Goal: Information Seeking & Learning: Compare options

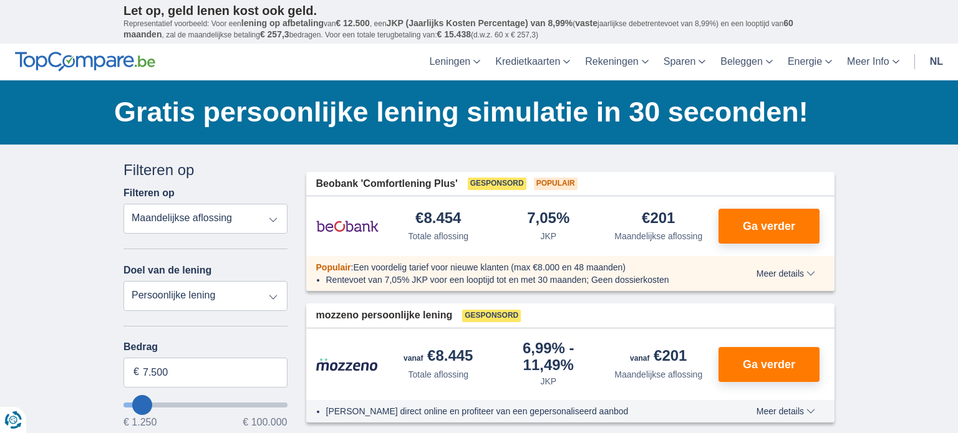
click at [241, 229] on select "Totale aflossing JKP Maandelijkse aflossing" at bounding box center [205, 219] width 164 height 30
click at [238, 297] on select "Persoonlijke lening Auto Moto / fiets Mobilhome / caravan Renovatie Energie Sch…" at bounding box center [205, 296] width 164 height 30
click at [233, 364] on input "7.500" at bounding box center [205, 373] width 164 height 30
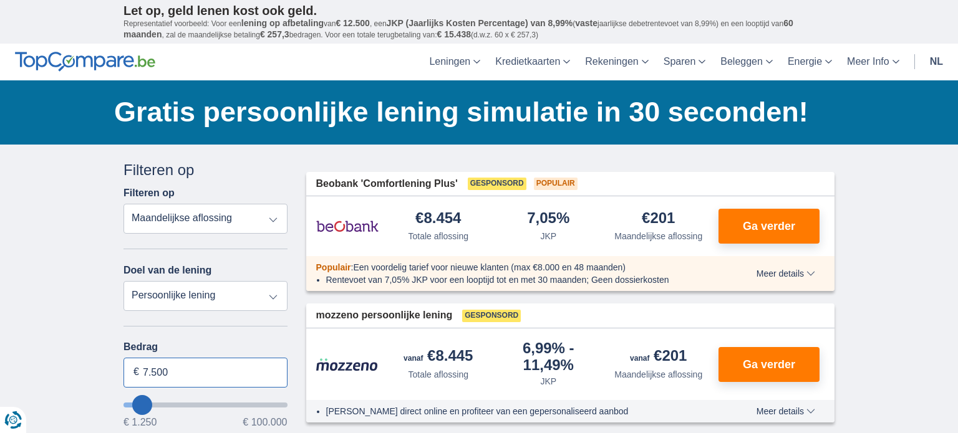
click at [233, 364] on input "7.500" at bounding box center [205, 373] width 164 height 30
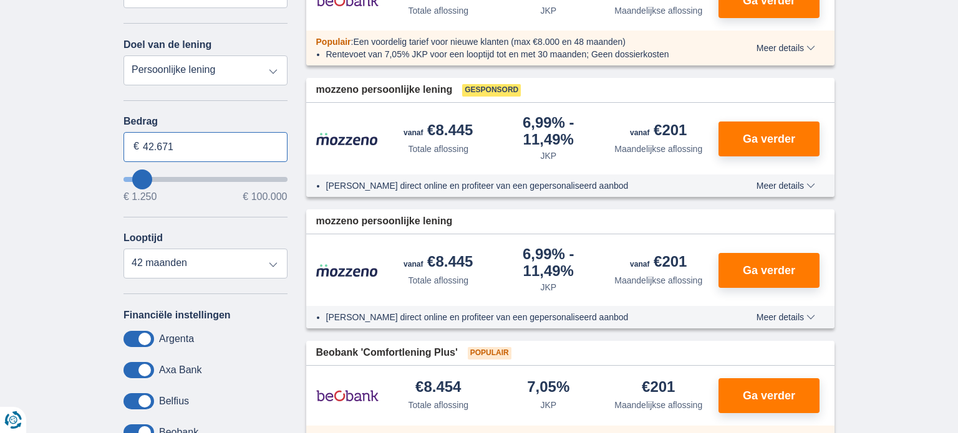
scroll to position [238, 0]
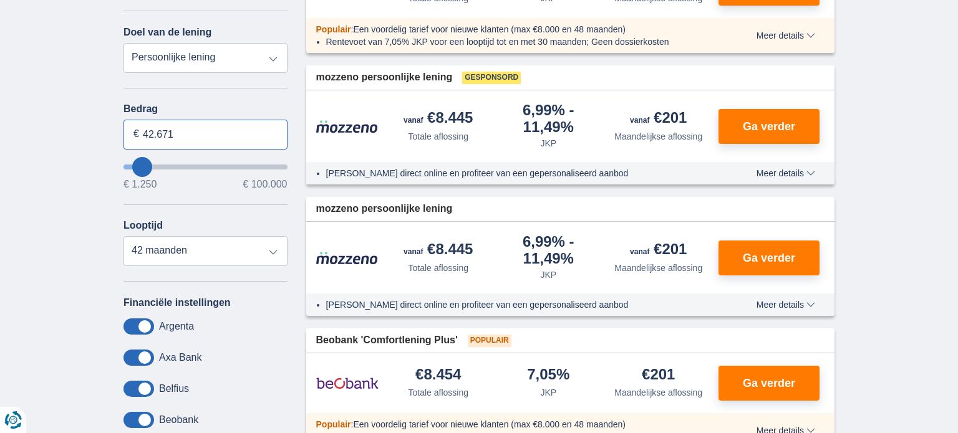
type input "42.671"
type input "42250"
select select "120"
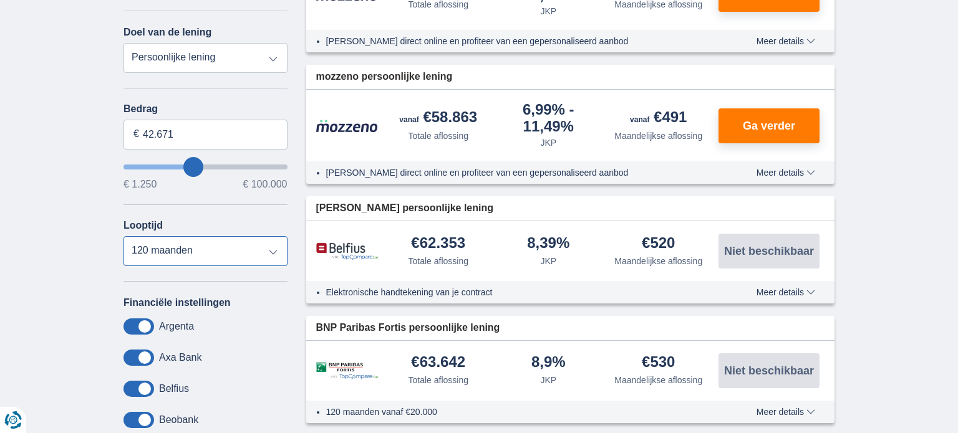
click at [246, 249] on select "12 maanden 18 maanden 24 maanden 30 maanden 36 maanden 42 maanden 48 maanden 60…" at bounding box center [205, 251] width 164 height 30
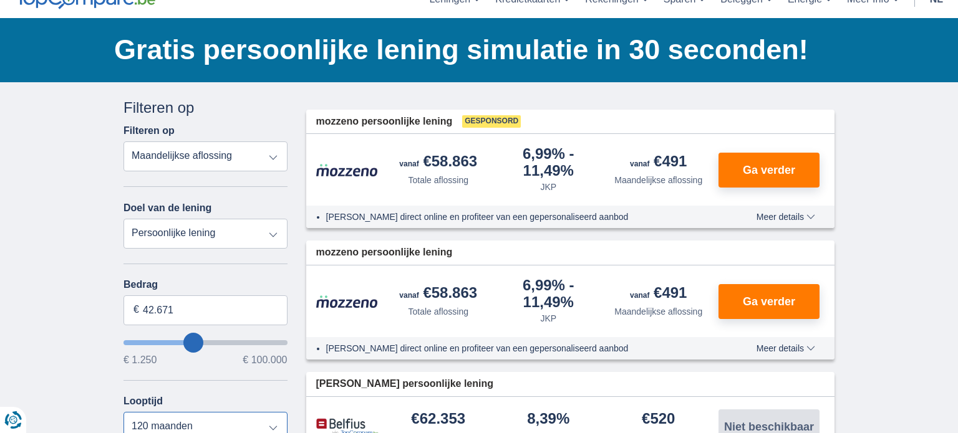
scroll to position [0, 0]
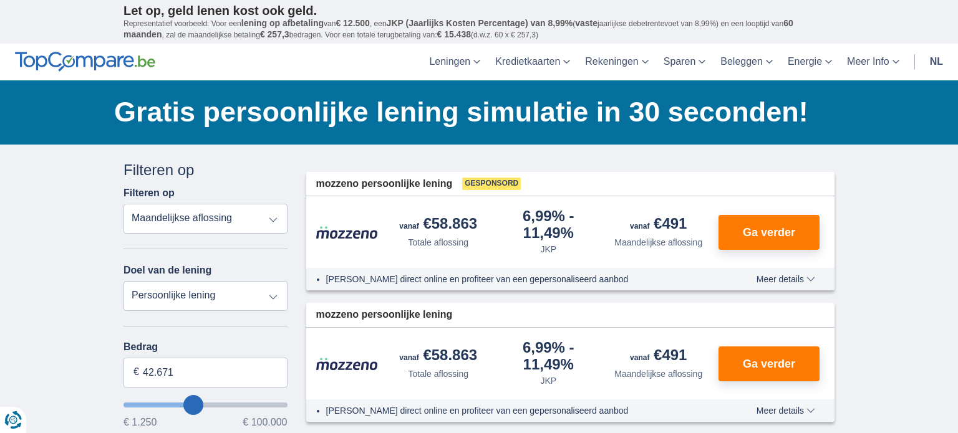
click at [812, 277] on span "Meer details" at bounding box center [785, 279] width 59 height 9
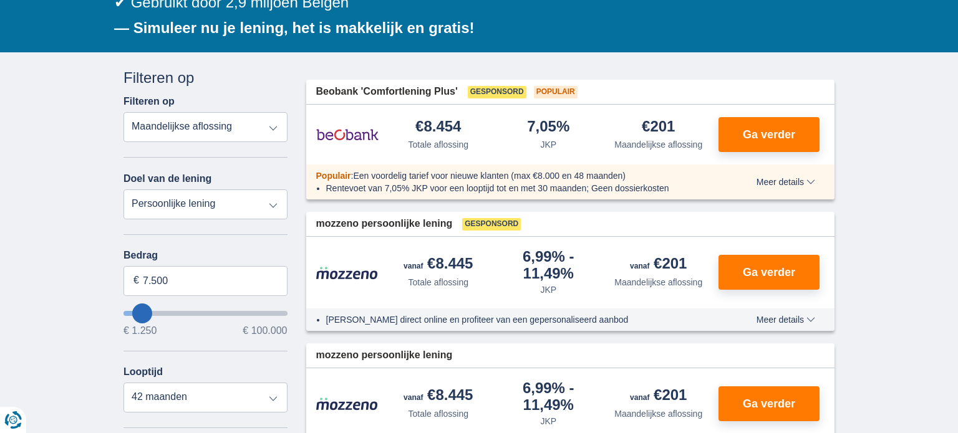
scroll to position [227, 0]
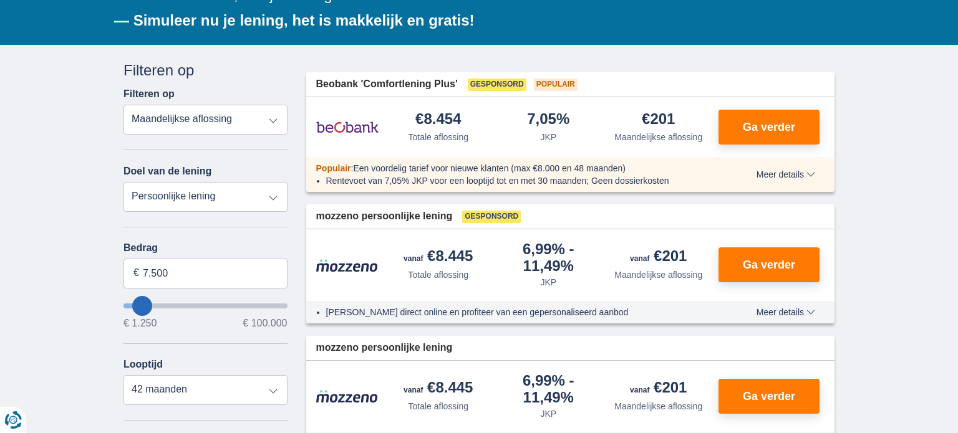
click at [264, 114] on select "Totale aflossing JKP Maandelijkse aflossing" at bounding box center [205, 120] width 164 height 30
click at [246, 200] on select "Persoonlijke lening Auto Moto / fiets Mobilhome / caravan Renovatie Energie Sch…" at bounding box center [205, 197] width 164 height 30
click at [232, 273] on input "7.500" at bounding box center [205, 274] width 164 height 30
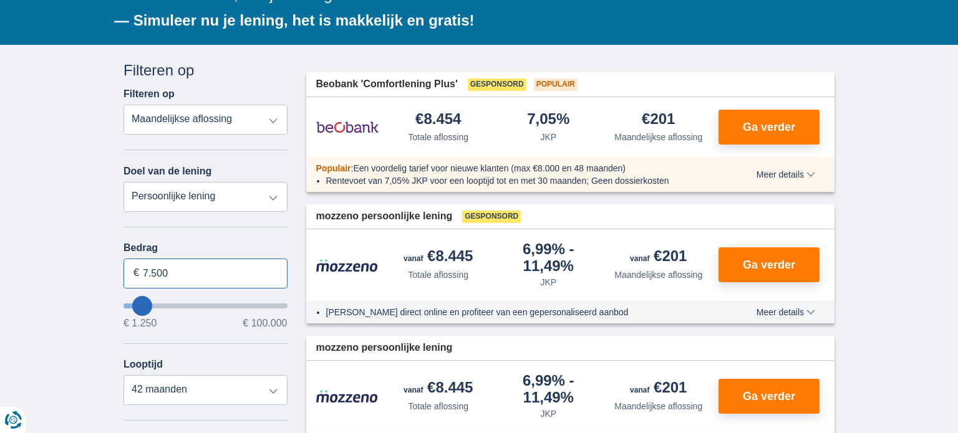
click at [232, 273] on input "7.500" at bounding box center [205, 274] width 164 height 30
type input "42.000"
click at [242, 378] on select "12 maanden 18 maanden 24 maanden 30 maanden 36 maanden 42 maanden" at bounding box center [205, 390] width 164 height 30
type input "42250"
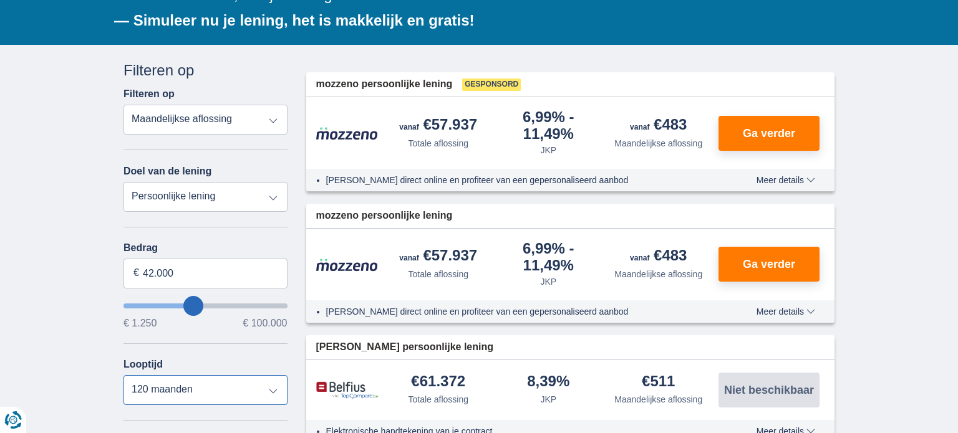
select select "60"
click at [123, 375] on select "12 maanden 18 maanden 24 maanden 30 maanden 36 maanden 42 maanden 48 maanden 60…" at bounding box center [205, 390] width 164 height 30
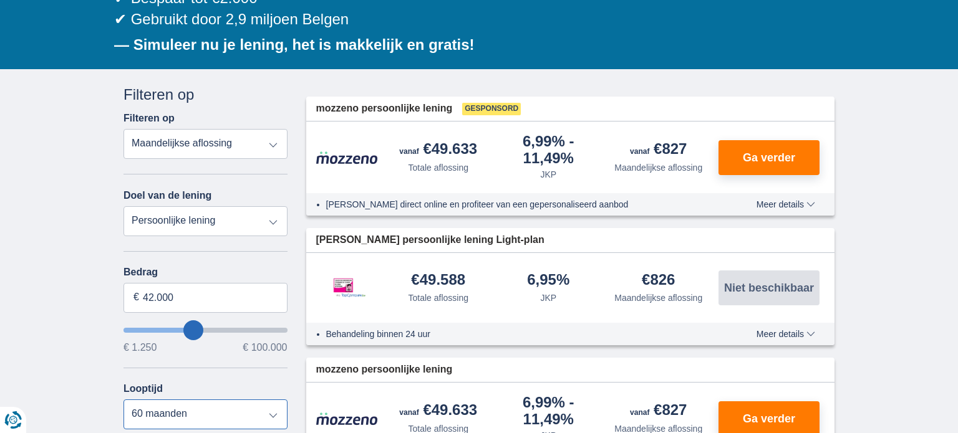
scroll to position [203, 0]
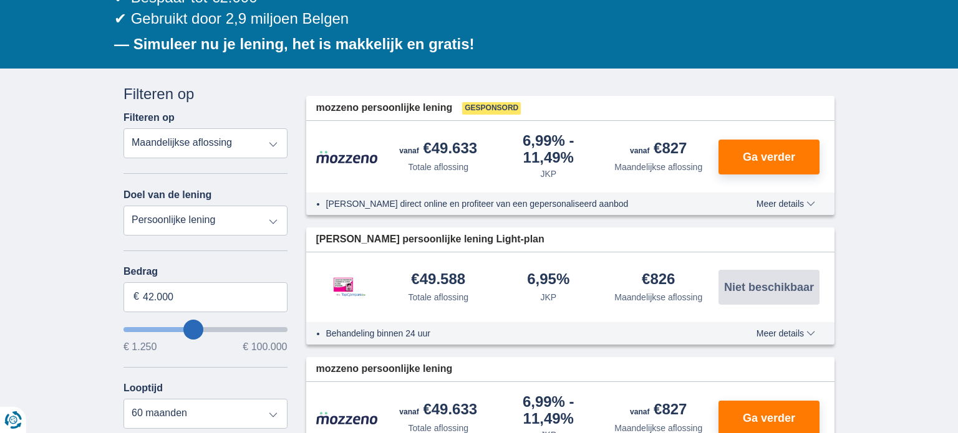
click at [799, 206] on span "Meer details" at bounding box center [785, 204] width 59 height 9
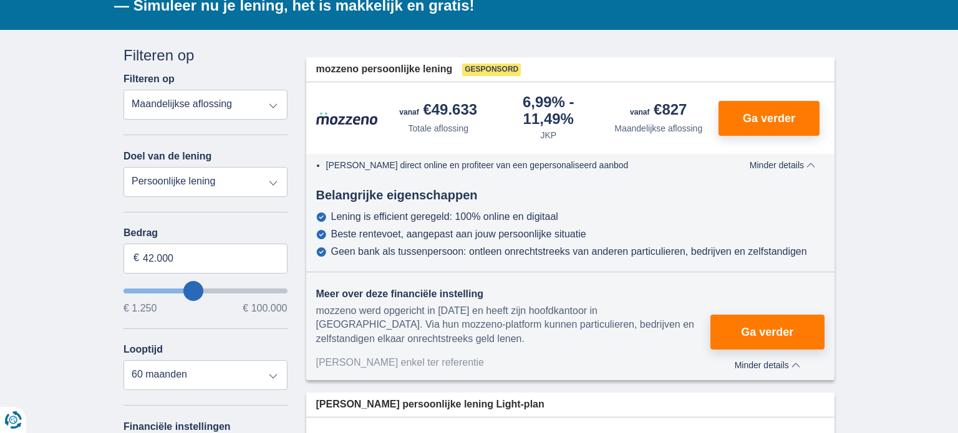
scroll to position [243, 0]
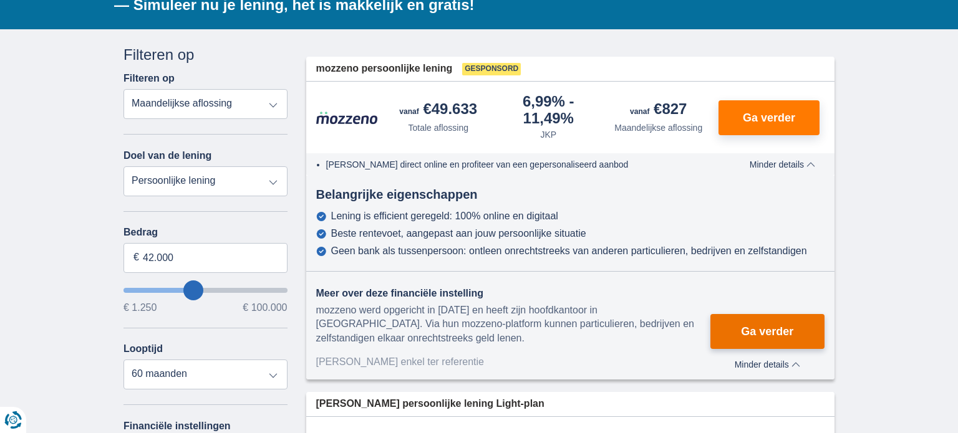
click at [768, 340] on button "Ga verder" at bounding box center [767, 331] width 114 height 35
